Goal: Task Accomplishment & Management: Manage account settings

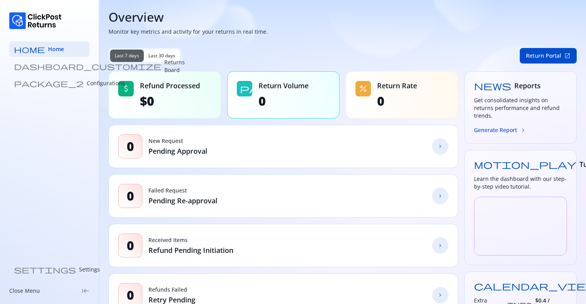
click at [87, 84] on p "Configurations" at bounding box center [106, 83] width 38 height 8
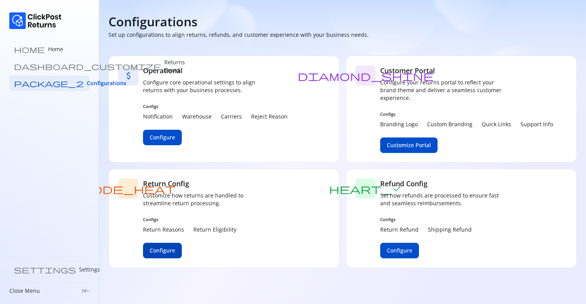
click at [160, 249] on span "Configure" at bounding box center [162, 251] width 26 height 8
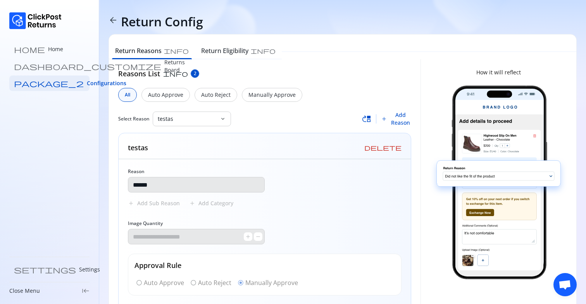
scroll to position [45, 0]
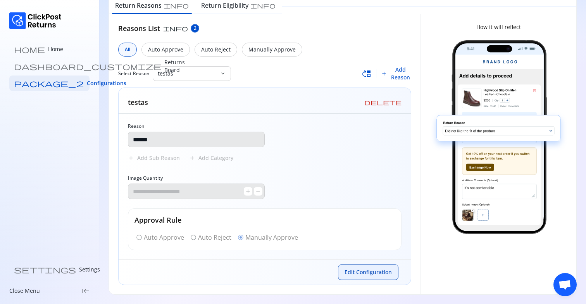
click at [352, 266] on button "Edit Configuration" at bounding box center [368, 271] width 60 height 15
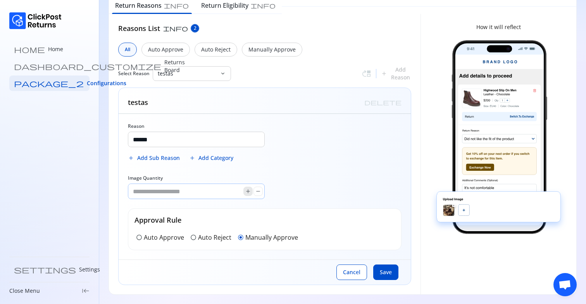
click at [252, 194] on button "add" at bounding box center [247, 191] width 9 height 9
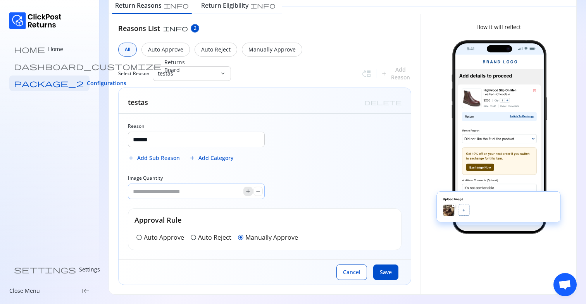
type input "*"
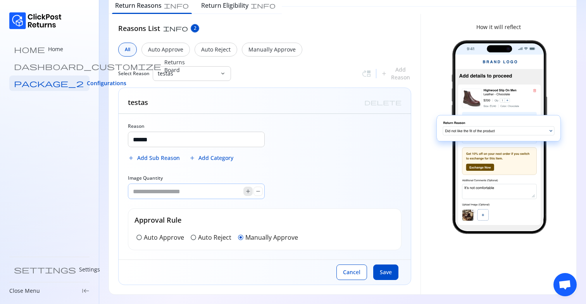
click at [252, 194] on button "add" at bounding box center [247, 191] width 9 height 9
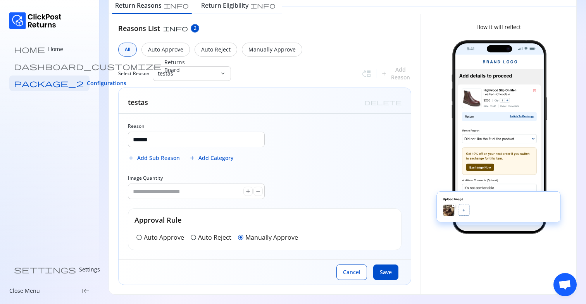
scroll to position [0, 0]
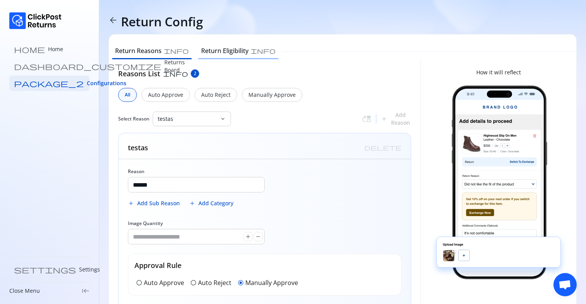
click at [201, 48] on h6 "Return Eligibility" at bounding box center [224, 50] width 47 height 9
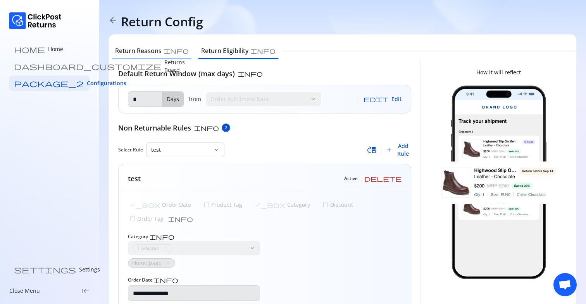
click at [150, 45] on div "Return Reasons info" at bounding box center [152, 51] width 86 height 15
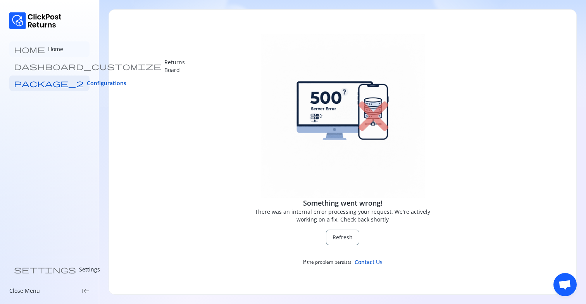
click at [49, 43] on link "home Home" at bounding box center [49, 48] width 80 height 15
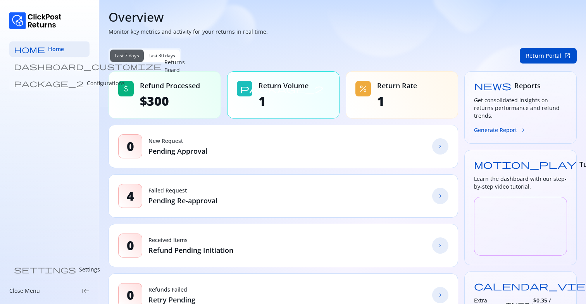
click at [87, 86] on p "Configurations" at bounding box center [106, 83] width 38 height 8
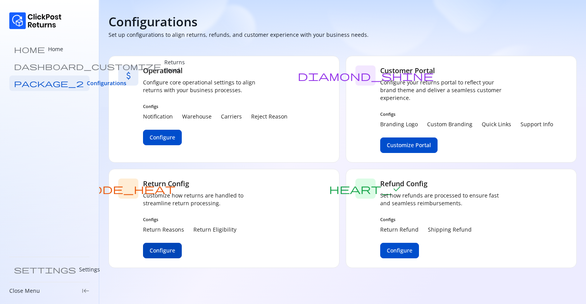
click at [154, 251] on span "Configure" at bounding box center [162, 251] width 26 height 8
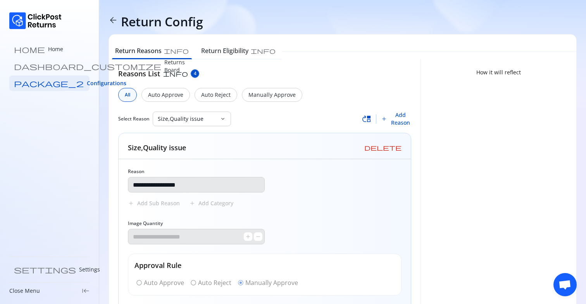
scroll to position [45, 0]
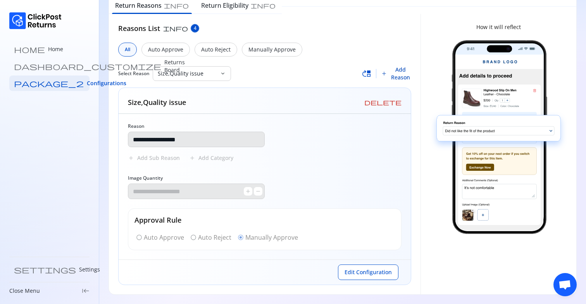
click at [395, 74] on span "Add Reason" at bounding box center [400, 73] width 21 height 15
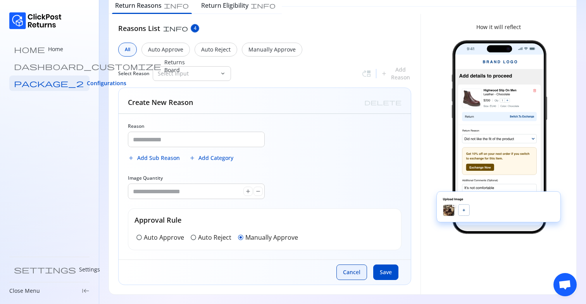
click at [347, 270] on span "Cancel" at bounding box center [351, 272] width 17 height 8
type input "**********"
click at [347, 270] on span "Cancel" at bounding box center [351, 272] width 17 height 8
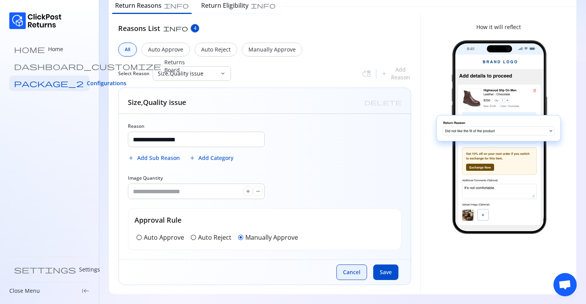
click at [347, 270] on span "Cancel" at bounding box center [351, 272] width 17 height 8
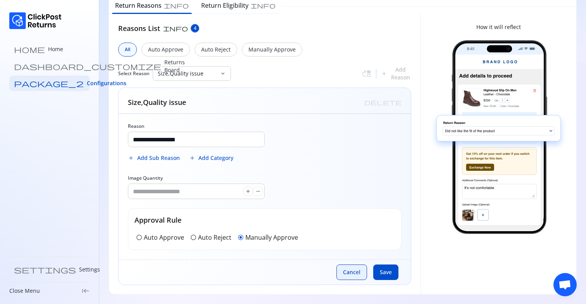
click at [347, 270] on span "Cancel" at bounding box center [351, 272] width 17 height 8
click at [185, 73] on p "Size,Quality issue" at bounding box center [187, 74] width 59 height 8
click at [355, 274] on span "Cancel" at bounding box center [351, 272] width 17 height 8
